Goal: Task Accomplishment & Management: Complete application form

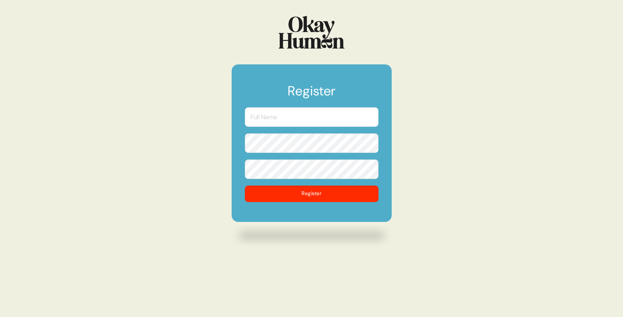
click at [292, 121] on input "text" at bounding box center [312, 116] width 134 height 19
type input "Anjelica Claxton"
click at [245, 185] on button "Register" at bounding box center [312, 193] width 134 height 17
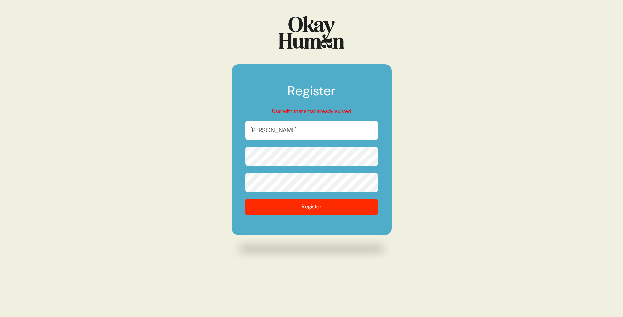
click at [276, 83] on form "Register User with that email already existed Anjelica Claxton Register" at bounding box center [312, 149] width 160 height 170
click at [309, 40] on img at bounding box center [312, 32] width 66 height 33
click at [304, 84] on h1 "Register" at bounding box center [312, 94] width 134 height 20
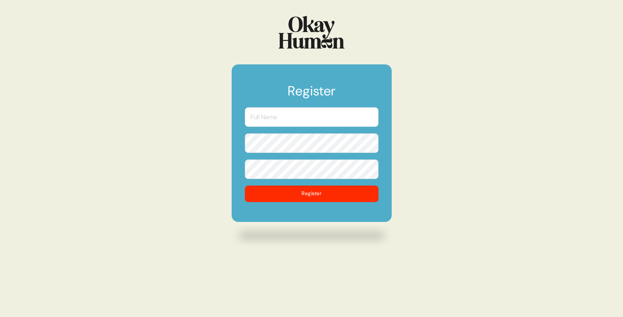
click at [316, 29] on img at bounding box center [312, 32] width 66 height 33
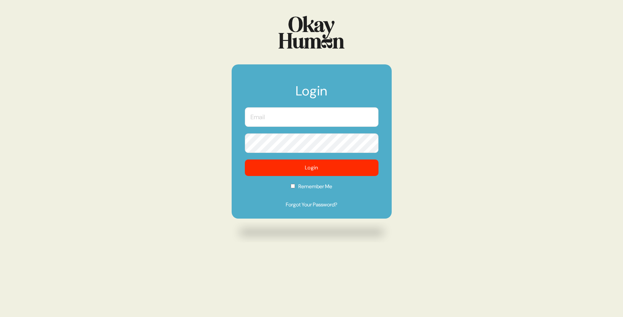
click at [281, 126] on input "text" at bounding box center [312, 116] width 134 height 19
type input "[PERSON_NAME][EMAIL_ADDRESS][PERSON_NAME][DOMAIN_NAME]"
click at [245, 159] on button "Login" at bounding box center [312, 167] width 134 height 17
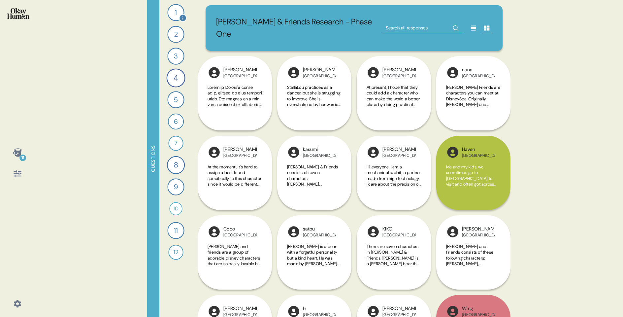
click at [175, 14] on div "1" at bounding box center [175, 12] width 17 height 17
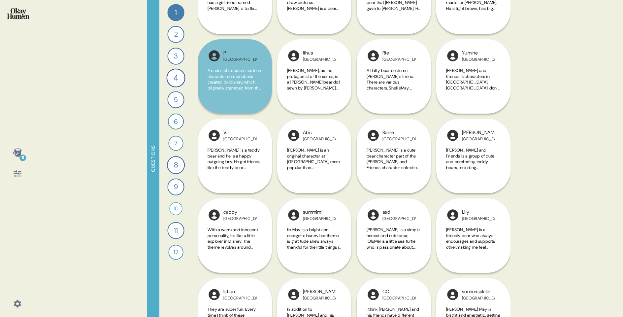
scroll to position [192, 0]
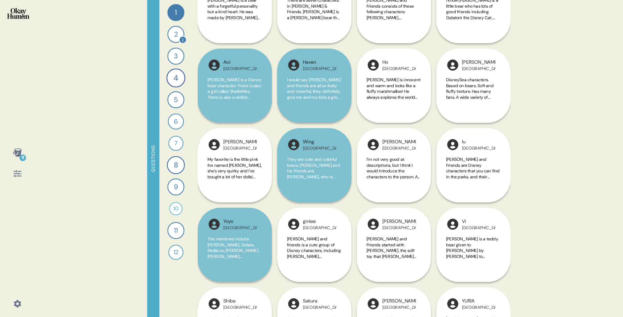
click at [174, 36] on div "2" at bounding box center [175, 34] width 17 height 17
